Goal: Navigation & Orientation: Find specific page/section

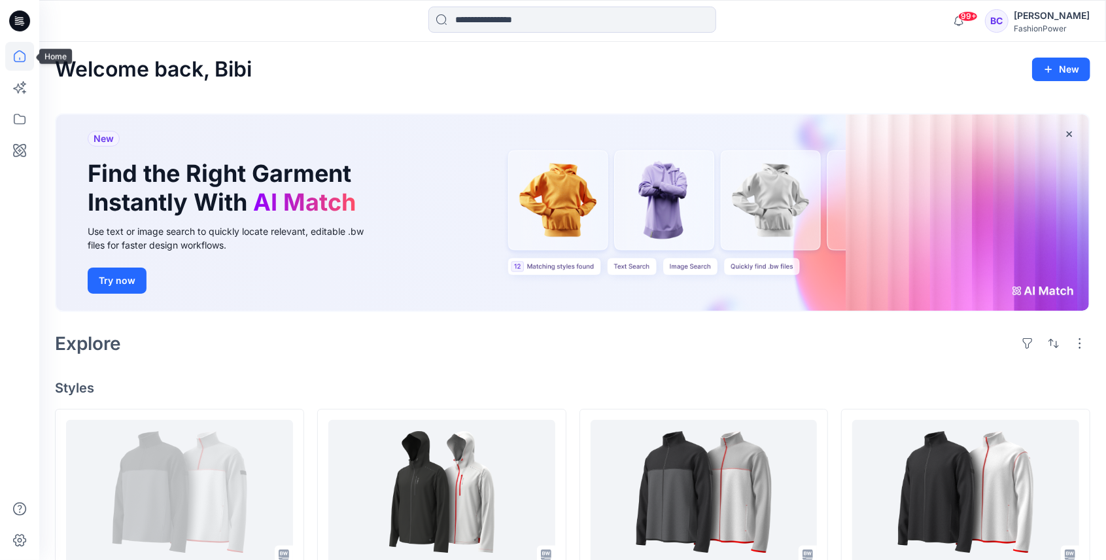
click at [29, 65] on icon at bounding box center [19, 56] width 29 height 29
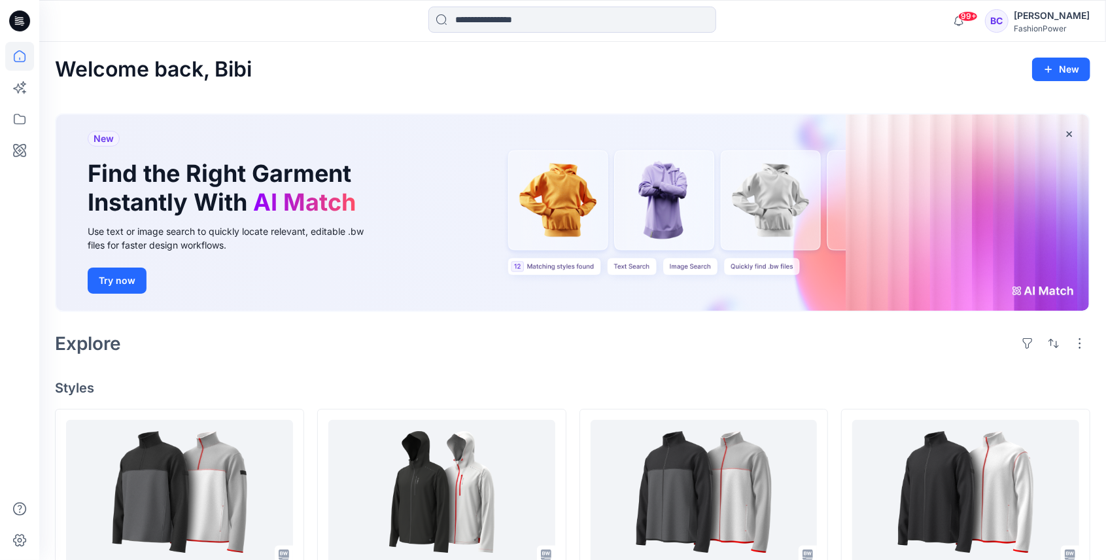
click at [539, 33] on div at bounding box center [572, 21] width 288 height 29
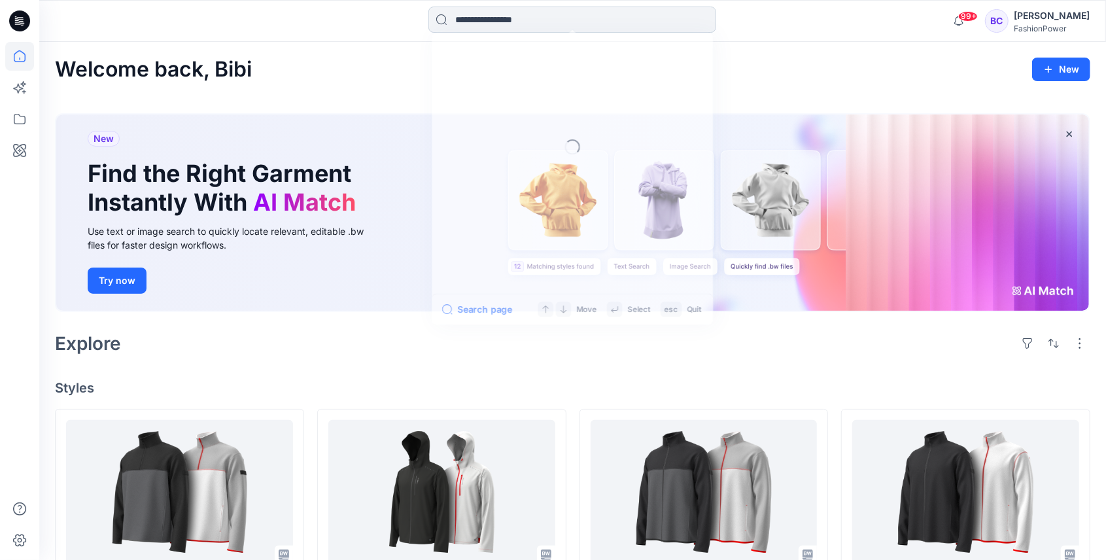
click at [539, 18] on input at bounding box center [572, 20] width 288 height 26
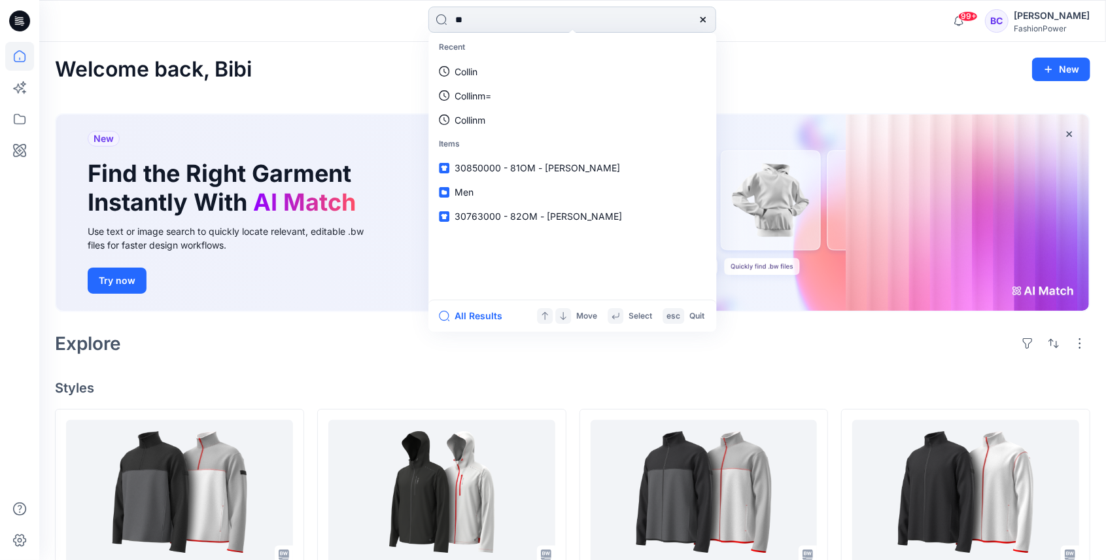
type input "***"
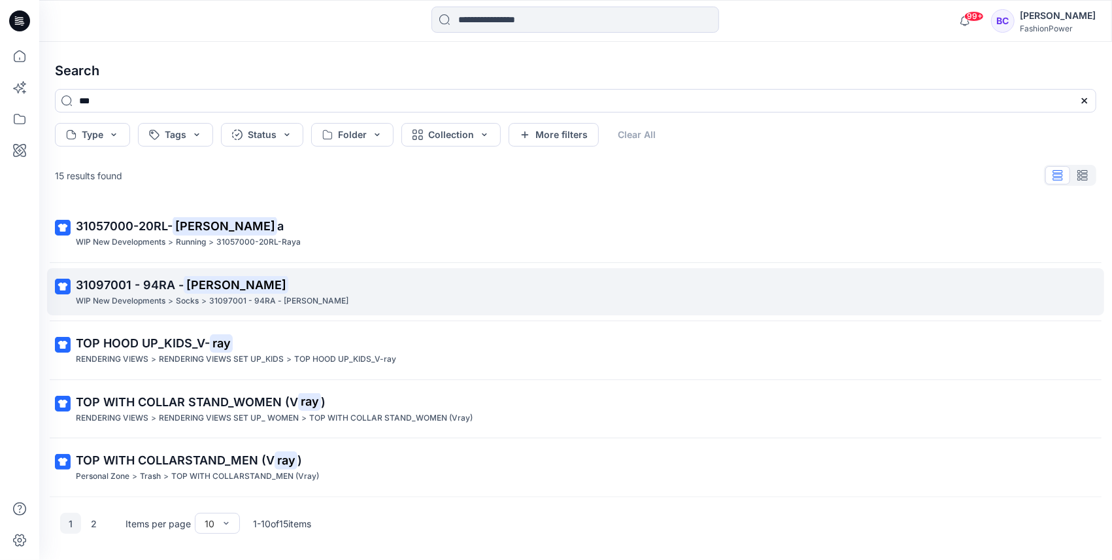
click at [216, 301] on p "31097001 - 94RA - [PERSON_NAME]" at bounding box center [278, 301] width 139 height 14
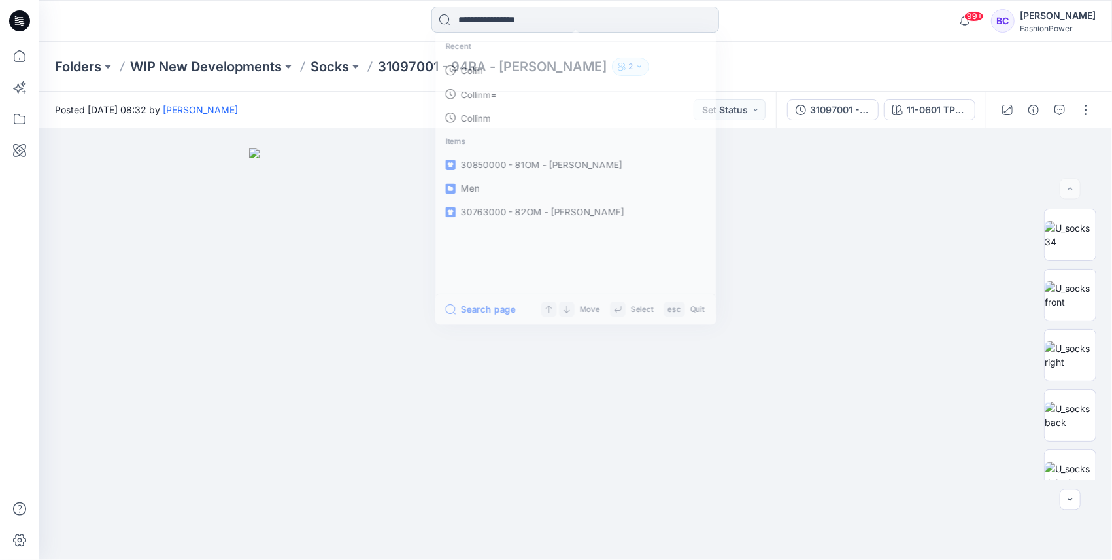
click at [533, 9] on input at bounding box center [576, 20] width 288 height 26
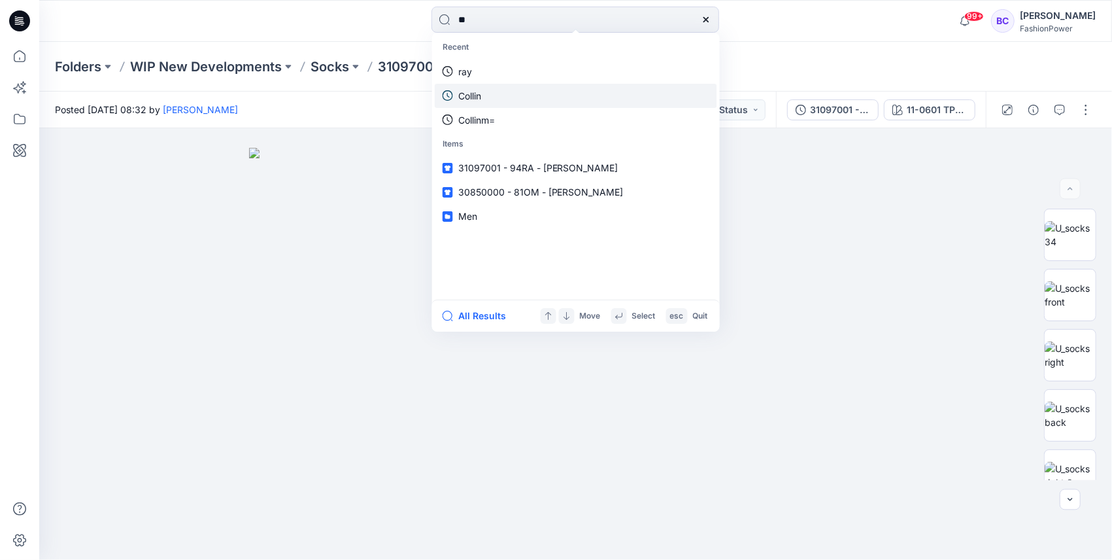
type input "***"
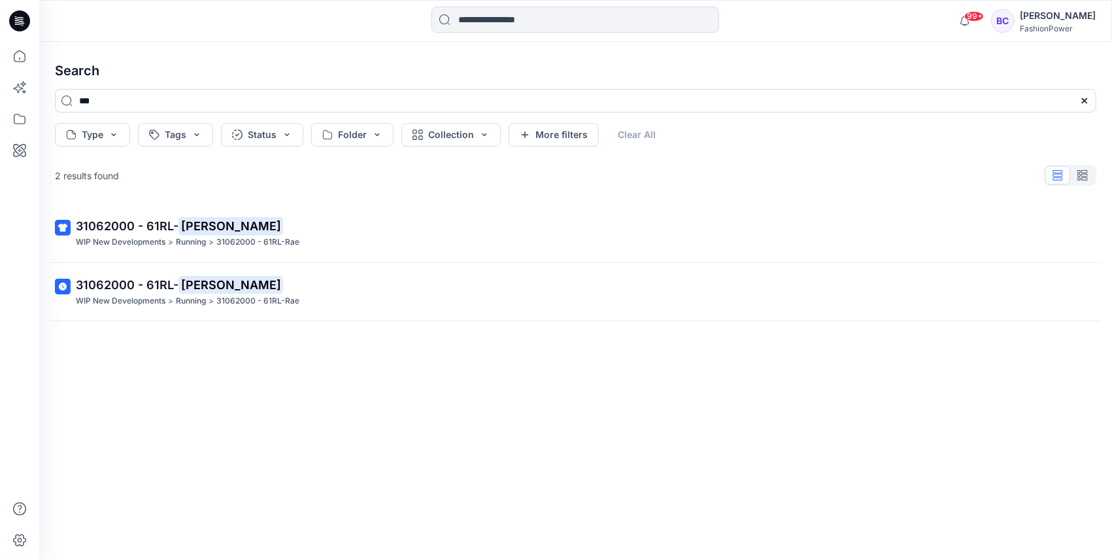
click at [224, 218] on p "31062000 - 61RL- Rae" at bounding box center [574, 226] width 997 height 18
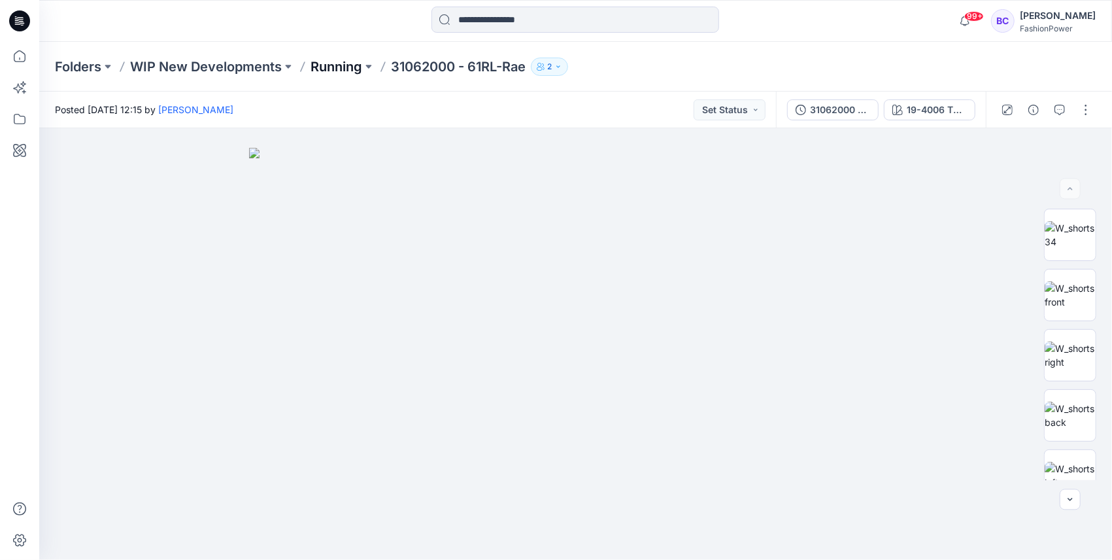
click at [316, 60] on p "Running" at bounding box center [337, 67] width 52 height 18
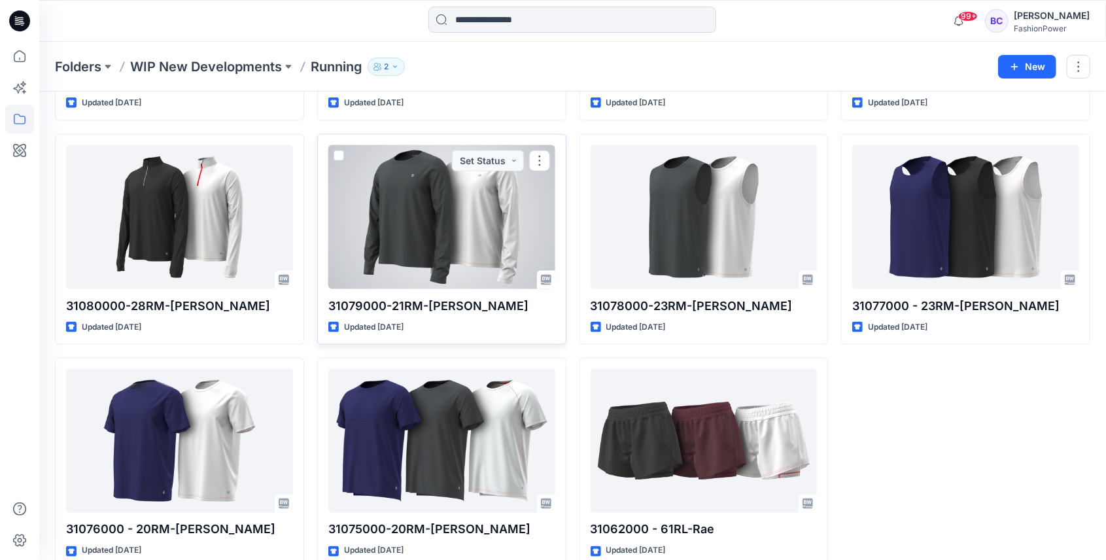
scroll to position [1153, 0]
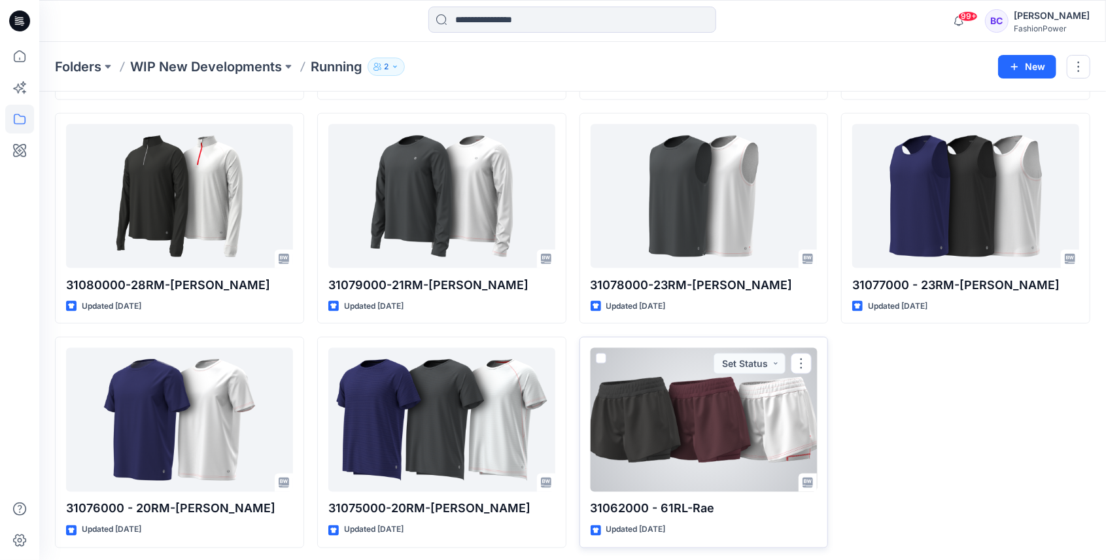
click at [719, 420] on div at bounding box center [703, 420] width 227 height 144
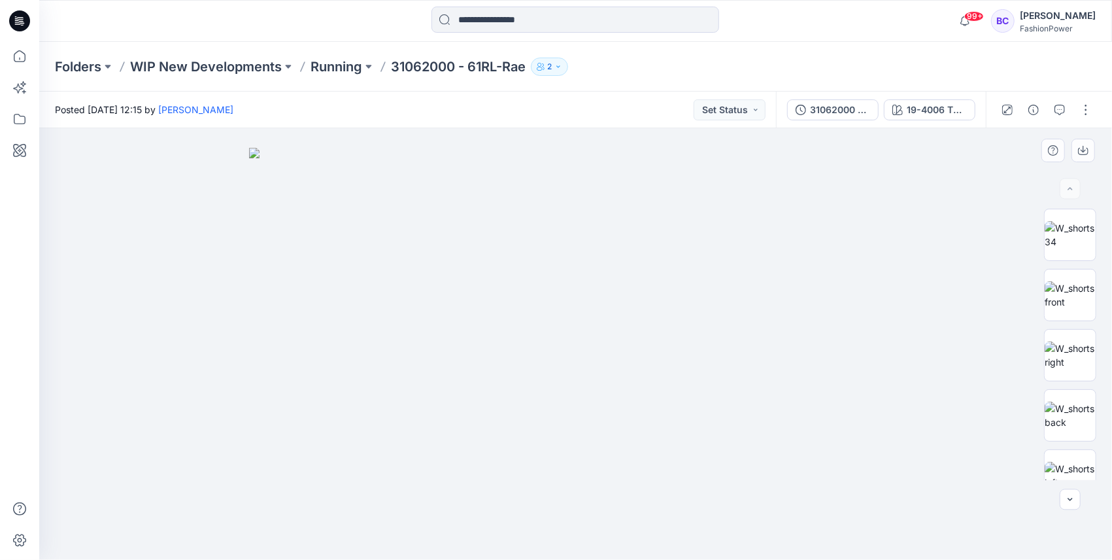
click at [668, 408] on img at bounding box center [576, 354] width 654 height 412
click at [1078, 292] on img at bounding box center [1070, 294] width 51 height 27
click at [1053, 230] on img at bounding box center [1070, 234] width 51 height 27
click at [1066, 260] on div at bounding box center [1070, 235] width 52 height 52
click at [1065, 265] on div at bounding box center [1070, 344] width 52 height 271
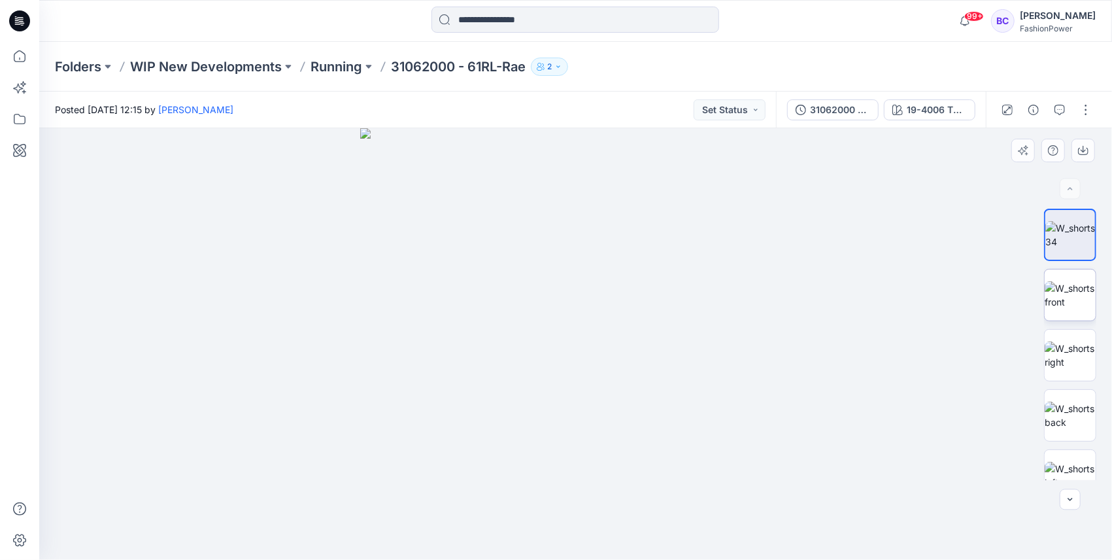
click at [1061, 282] on img at bounding box center [1070, 294] width 51 height 27
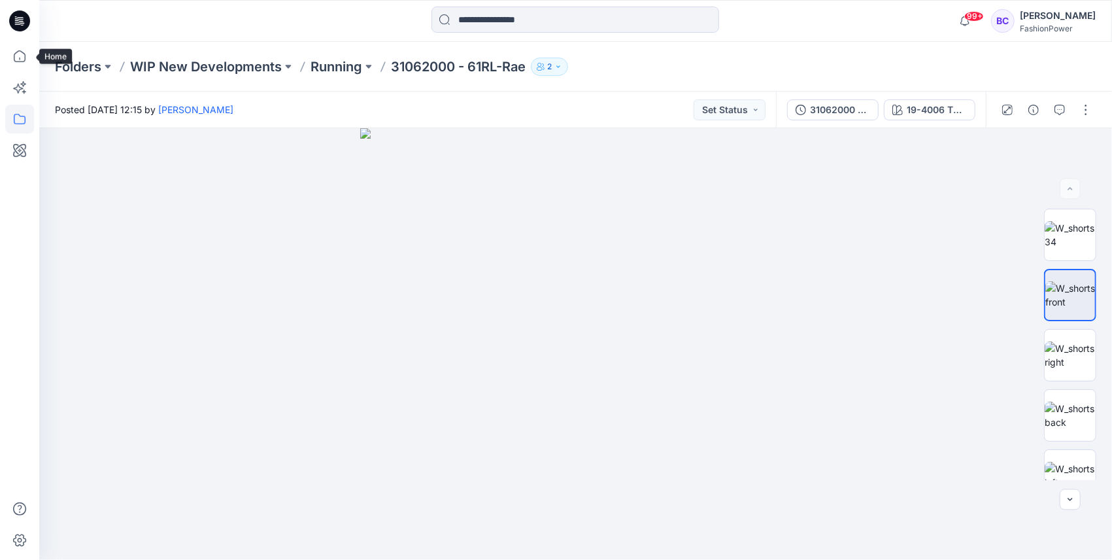
drag, startPoint x: 11, startPoint y: 66, endPoint x: 14, endPoint y: 124, distance: 58.3
click at [12, 66] on icon at bounding box center [19, 56] width 29 height 29
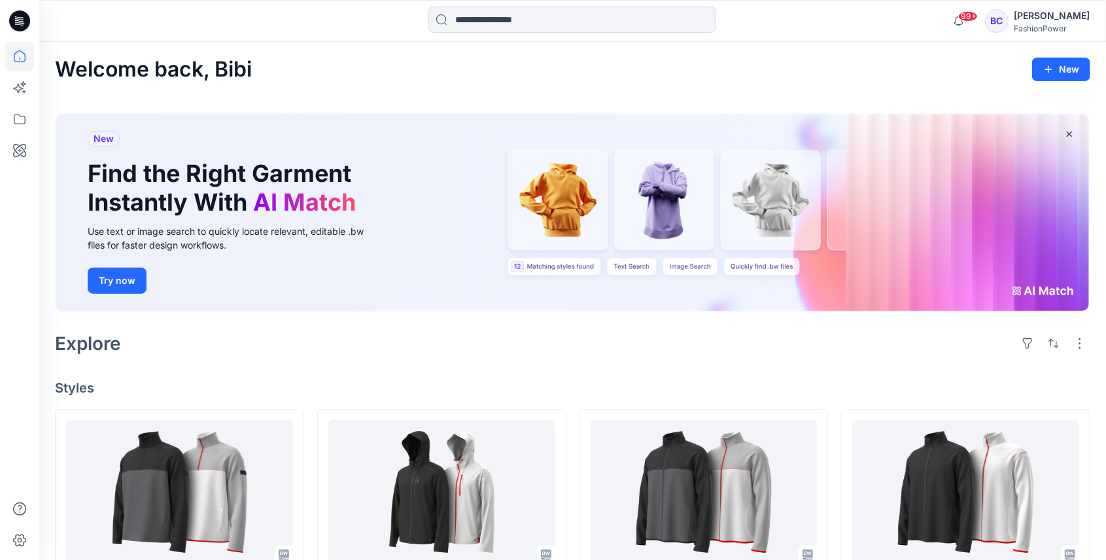
click at [1031, 16] on div "[PERSON_NAME]" at bounding box center [1052, 16] width 76 height 16
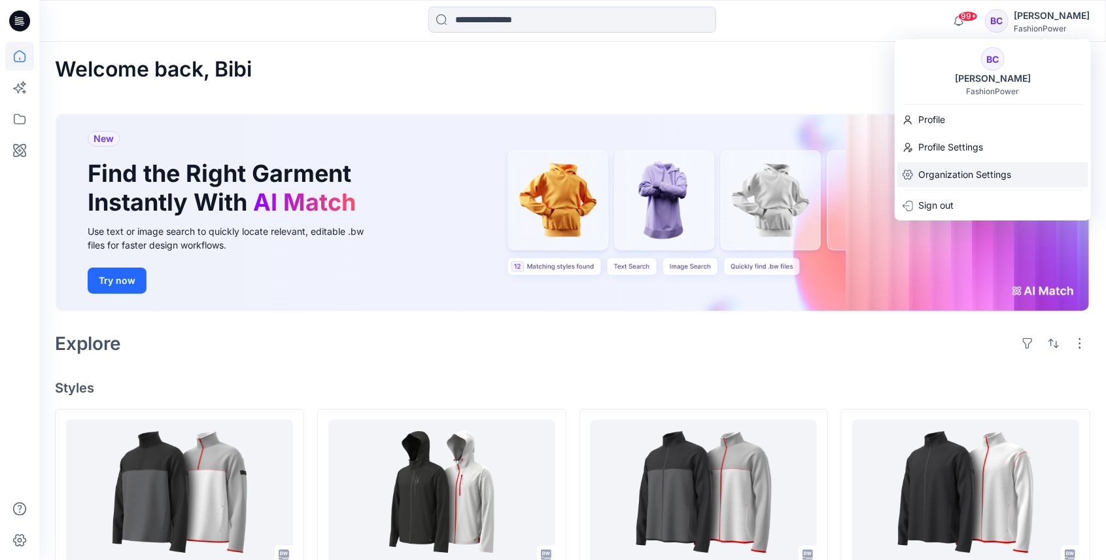
click at [921, 162] on p "Organization Settings" at bounding box center [964, 174] width 93 height 25
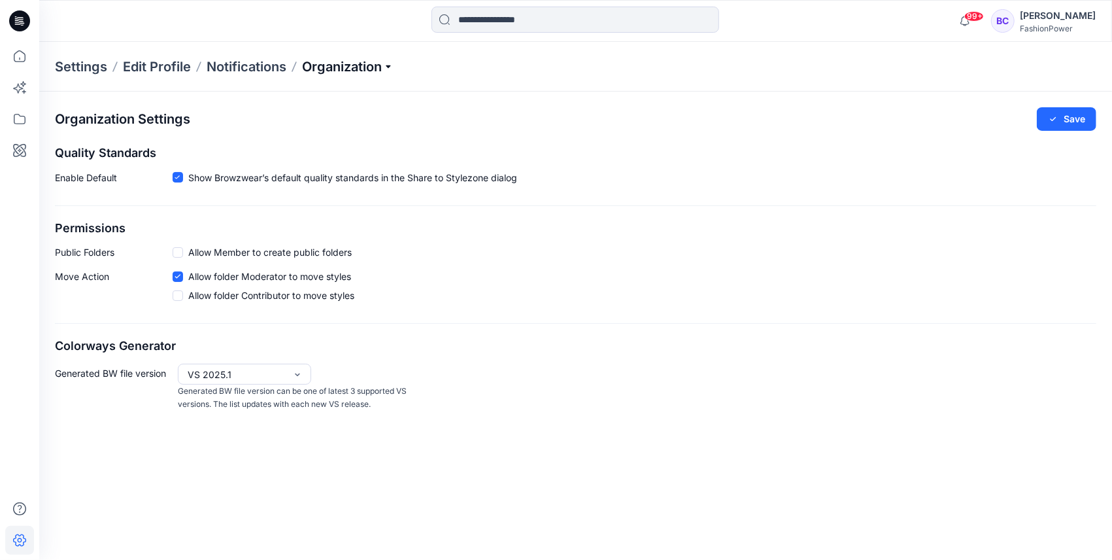
click at [391, 73] on p "Organization" at bounding box center [348, 67] width 92 height 18
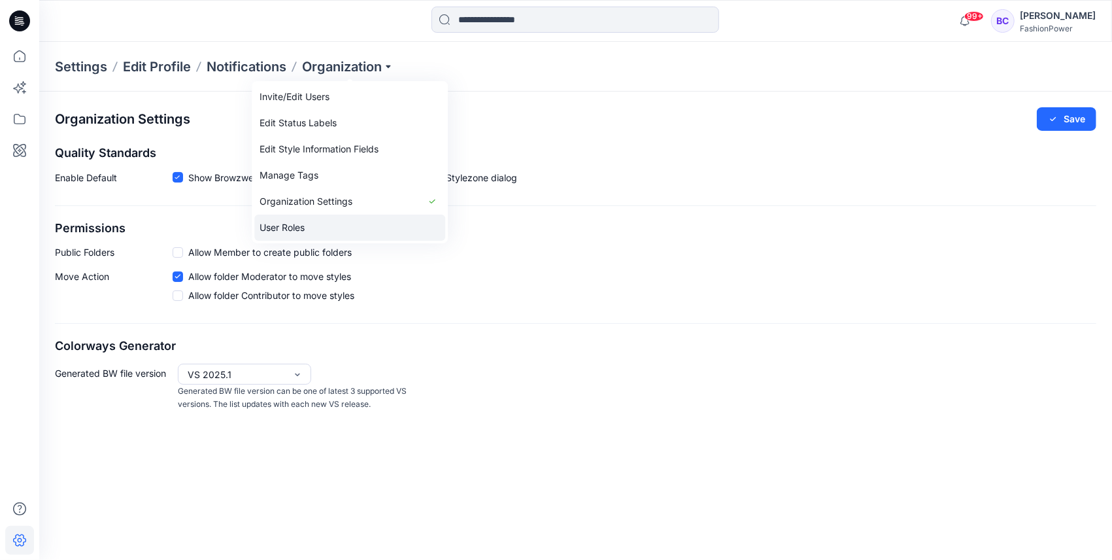
click at [332, 224] on link "User Roles" at bounding box center [349, 227] width 191 height 26
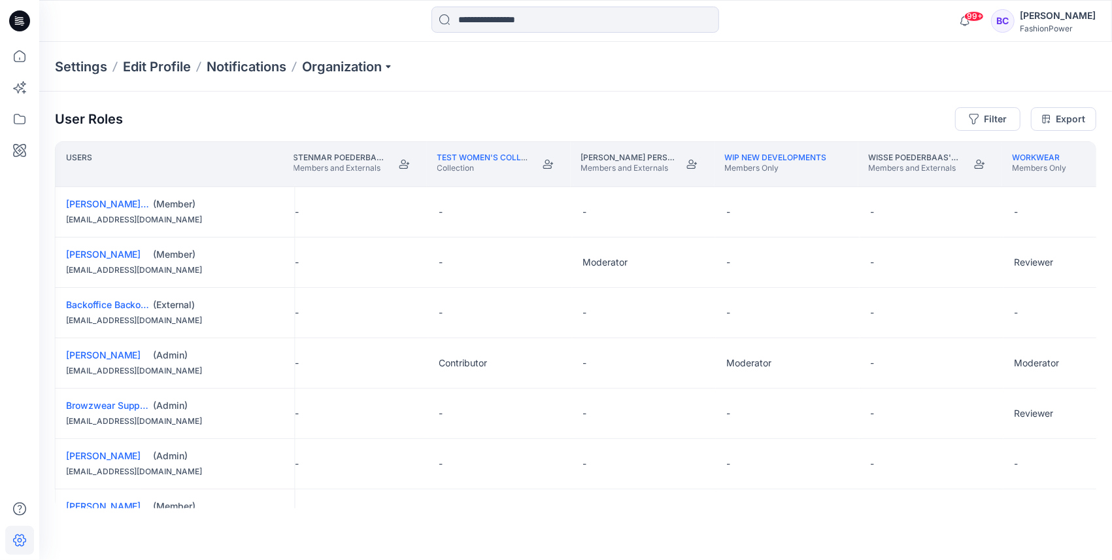
scroll to position [0, 1647]
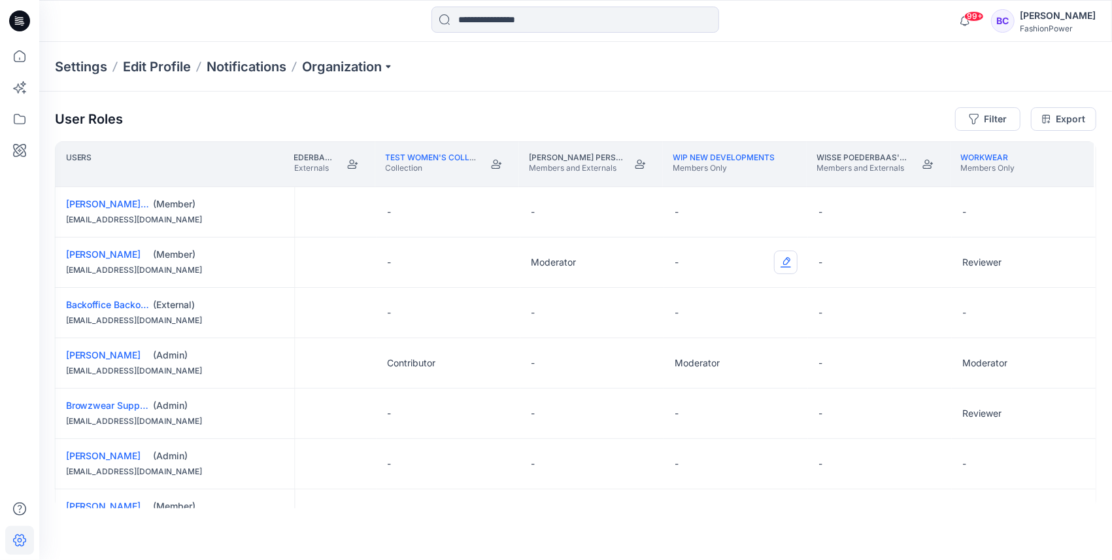
click at [789, 260] on button "Edit Role" at bounding box center [786, 262] width 24 height 24
click at [692, 323] on button "Reviewer" at bounding box center [722, 317] width 141 height 24
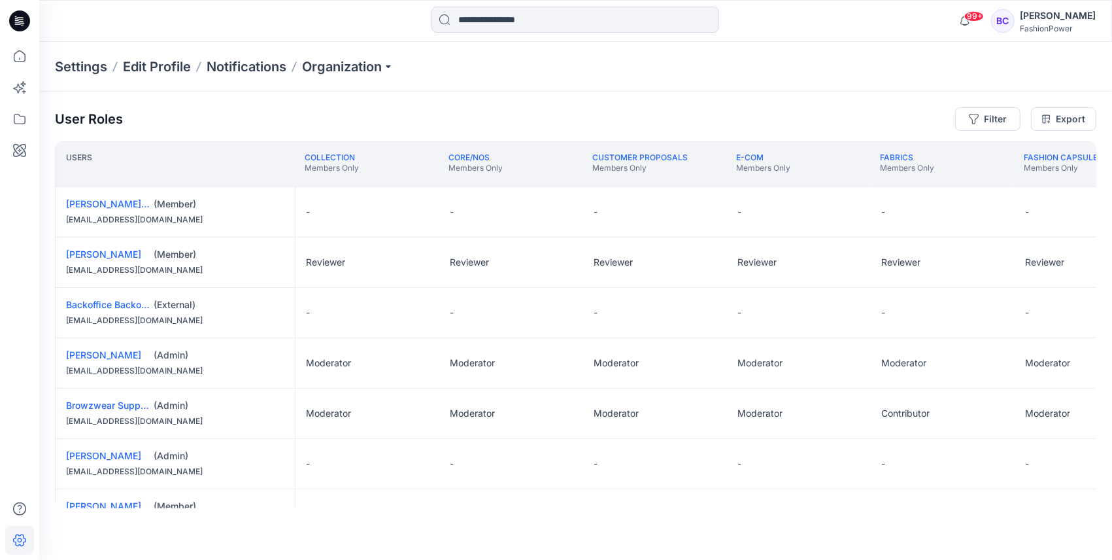
click at [403, 502] on div "Contributor" at bounding box center [368, 514] width 144 height 50
click at [401, 505] on div "Contributor" at bounding box center [368, 514] width 144 height 50
drag, startPoint x: 400, startPoint y: 509, endPoint x: 752, endPoint y: 522, distance: 352.0
click at [752, 522] on div "User Roles Filter Export Users COLLECTION Members Only CORE/NOS Members Only CU…" at bounding box center [575, 308] width 1073 height 432
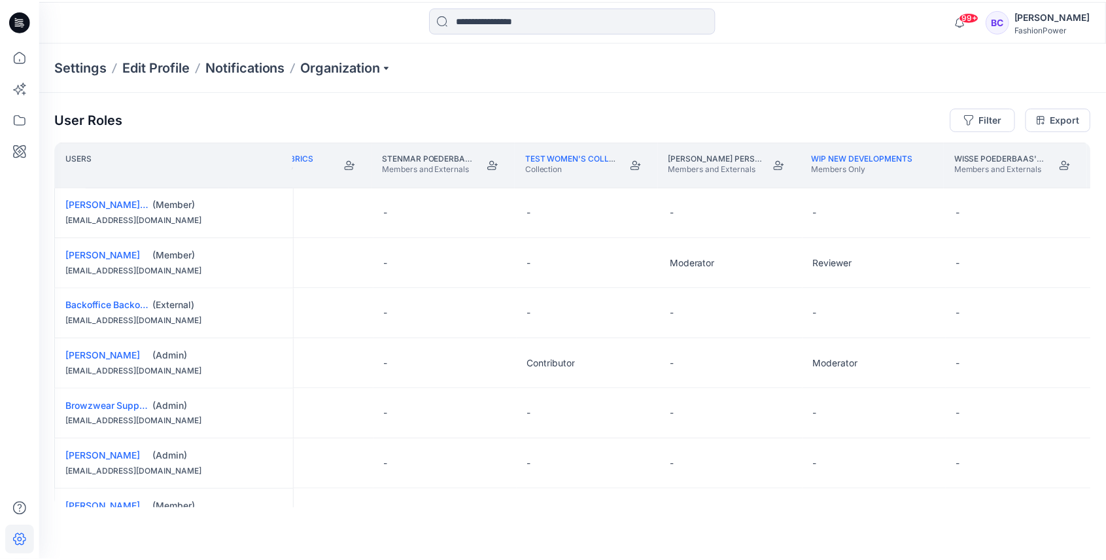
scroll to position [0, 1529]
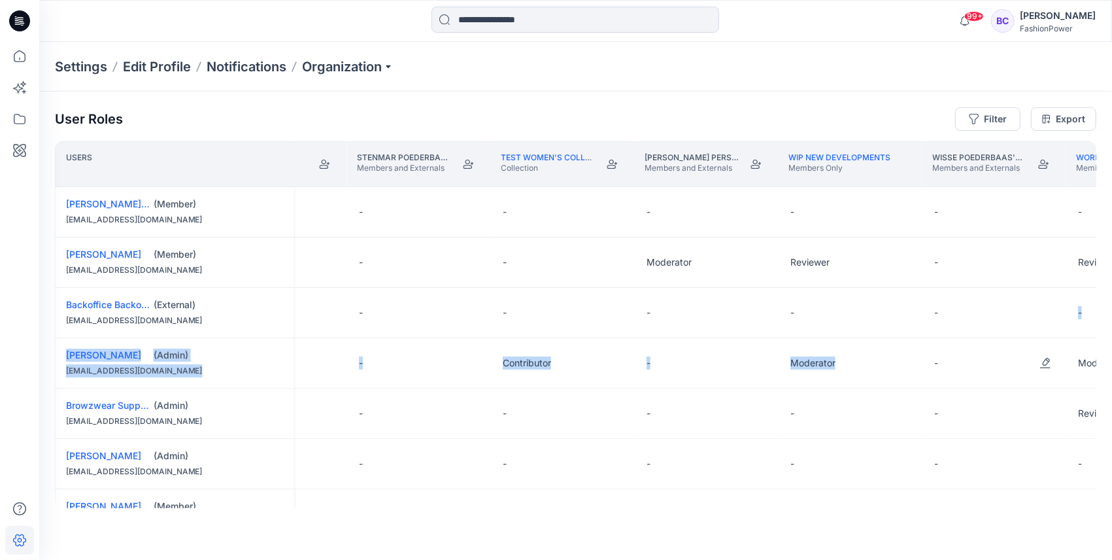
click at [511, 46] on div "Settings Edit Profile Notifications Organization" at bounding box center [575, 67] width 1073 height 50
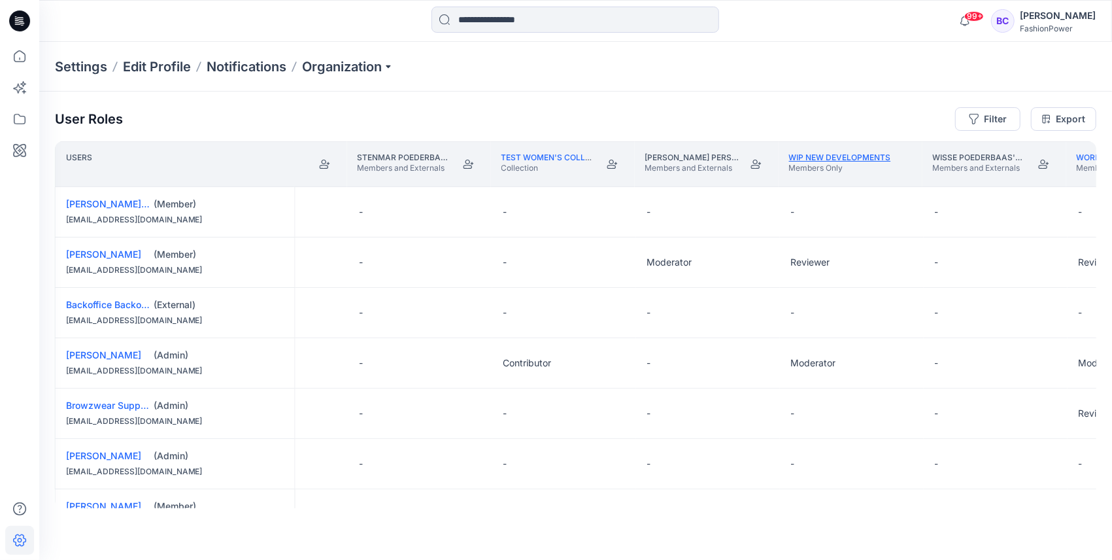
click at [825, 160] on link "WIP New Developments" at bounding box center [840, 157] width 102 height 10
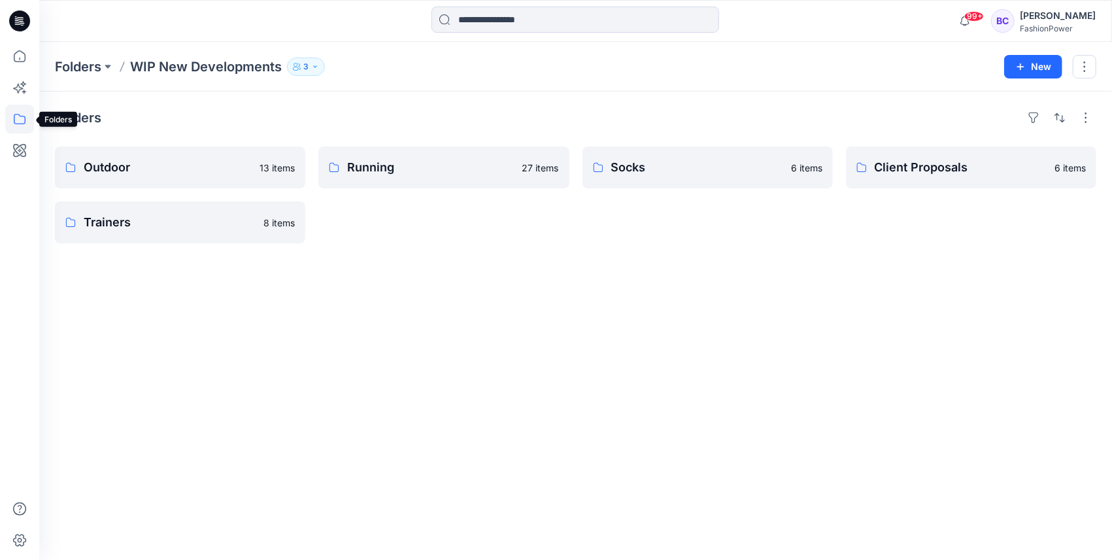
click at [15, 130] on icon at bounding box center [19, 119] width 29 height 29
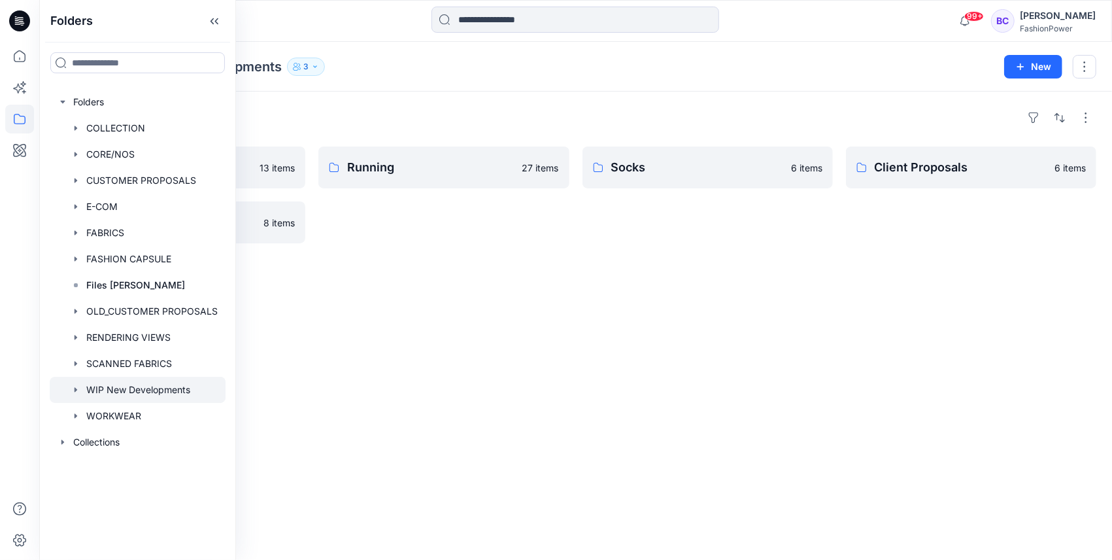
click at [409, 271] on div "Folders Outdoor 13 items Trainers 8 items Running 27 items Socks 6 items Client…" at bounding box center [575, 326] width 1073 height 468
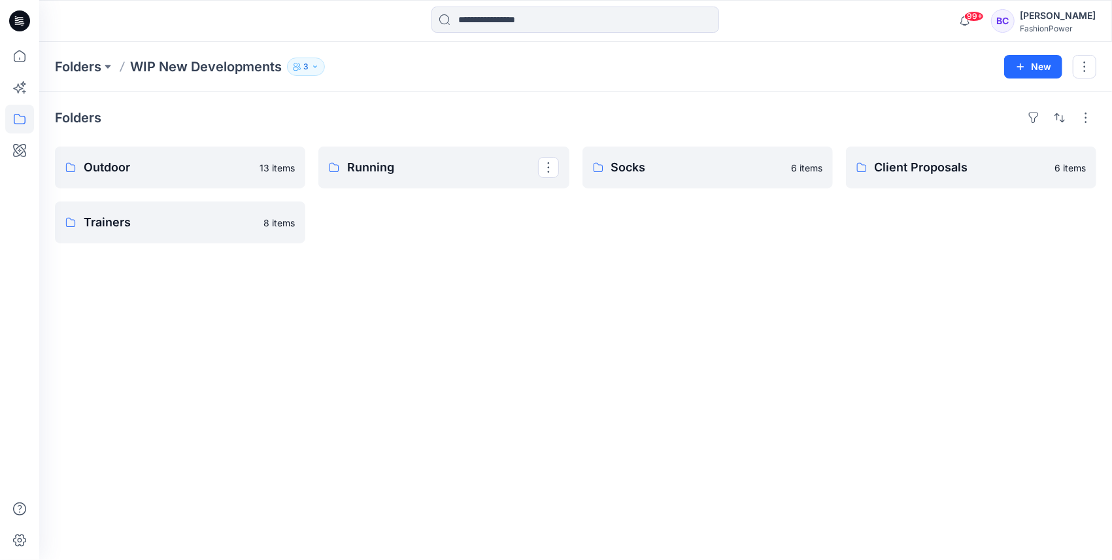
click at [416, 145] on div "Folders Outdoor 13 items Trainers 8 items Running Socks 6 items Client Proposal…" at bounding box center [575, 326] width 1073 height 468
click at [417, 159] on p "Running" at bounding box center [442, 167] width 190 height 18
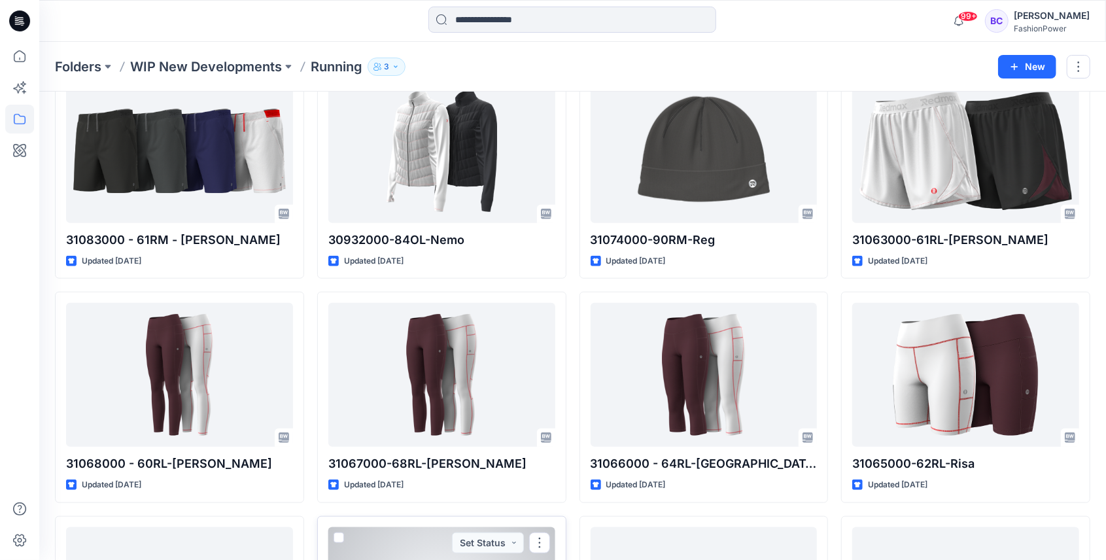
scroll to position [587, 0]
